Goal: Task Accomplishment & Management: Complete application form

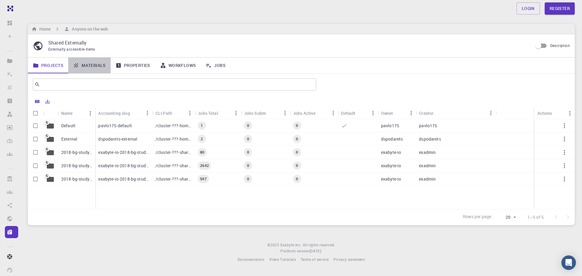
click at [92, 64] on link "Materials" at bounding box center [89, 66] width 42 height 16
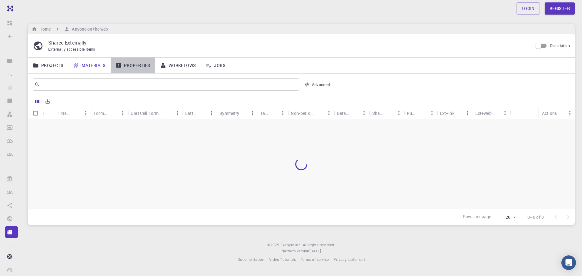
click at [129, 63] on link "Properties" at bounding box center [133, 66] width 45 height 16
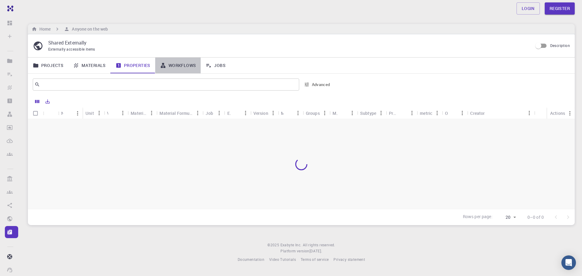
click at [179, 64] on link "Workflows" at bounding box center [178, 66] width 46 height 16
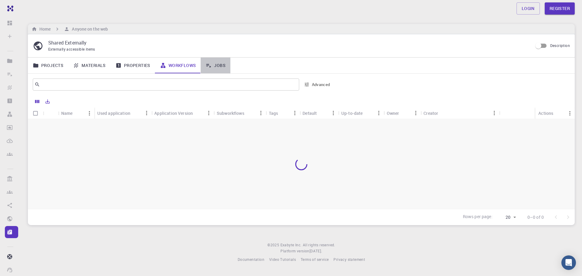
click at [213, 67] on link "Jobs" at bounding box center [216, 66] width 30 height 16
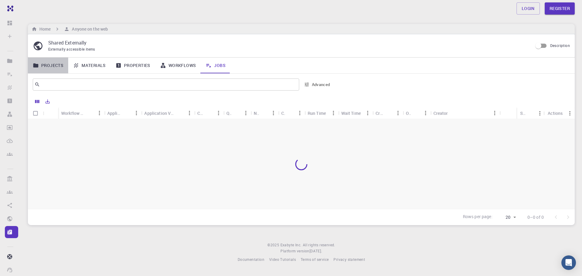
click at [41, 65] on link "Projects" at bounding box center [48, 66] width 40 height 16
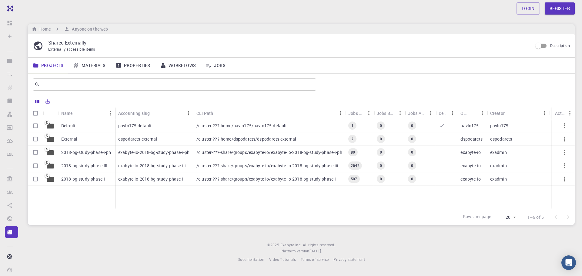
click at [96, 61] on link "Materials" at bounding box center [89, 66] width 42 height 16
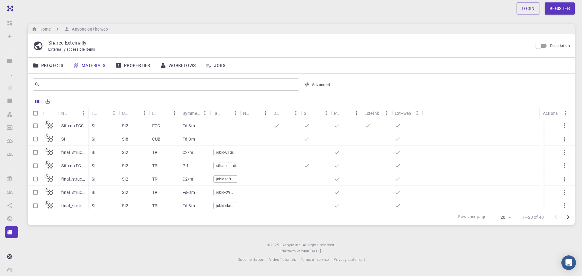
click at [93, 124] on p "Si" at bounding box center [94, 126] width 4 height 6
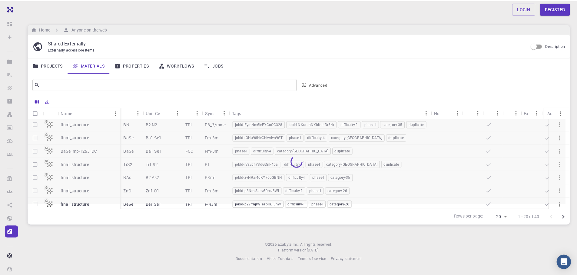
scroll to position [177, 0]
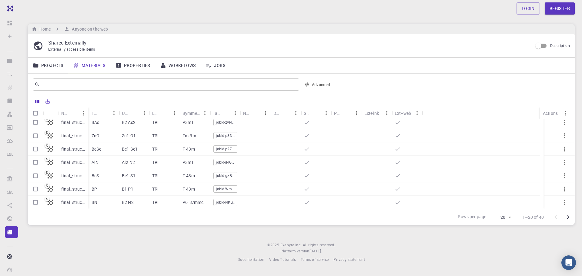
click at [130, 146] on p "Be1 Se1" at bounding box center [130, 149] width 16 height 6
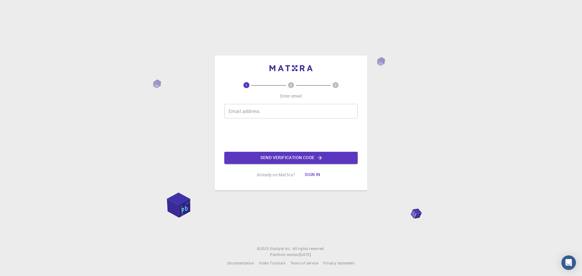
click at [327, 110] on input "Email address" at bounding box center [290, 111] width 133 height 15
type input "[EMAIL_ADDRESS][DOMAIN_NAME]"
click at [275, 160] on button "Send verification code" at bounding box center [290, 158] width 133 height 12
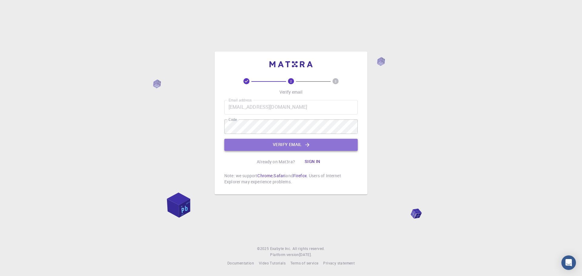
click at [274, 144] on button "Verify email" at bounding box center [290, 145] width 133 height 12
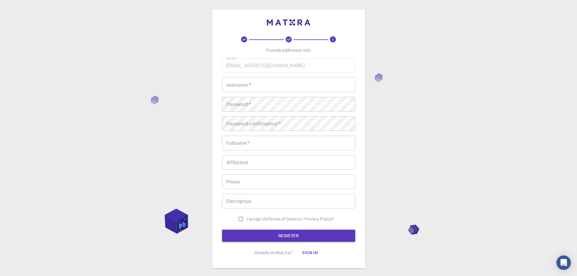
click at [246, 85] on input "username   *" at bounding box center [288, 85] width 133 height 15
